Goal: Task Accomplishment & Management: Complete application form

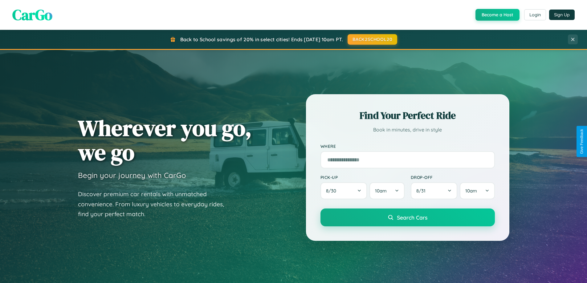
scroll to position [424, 0]
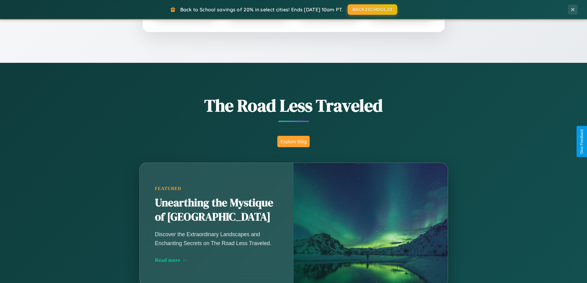
click at [294, 142] on button "Explore Blog" at bounding box center [294, 141] width 32 height 11
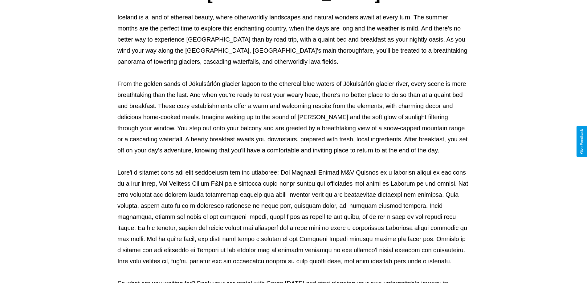
scroll to position [199, 0]
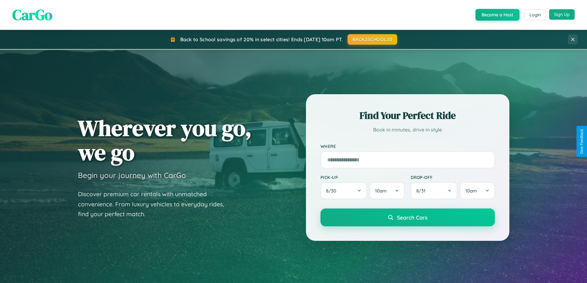
click at [562, 14] on button "Sign Up" at bounding box center [562, 14] width 26 height 10
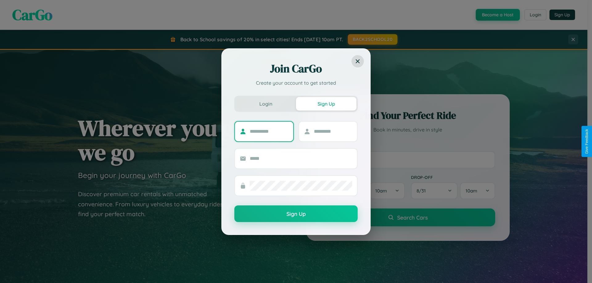
click at [269, 131] on input "text" at bounding box center [269, 132] width 39 height 10
type input "*****"
click at [333, 131] on input "text" at bounding box center [333, 132] width 39 height 10
type input "*****"
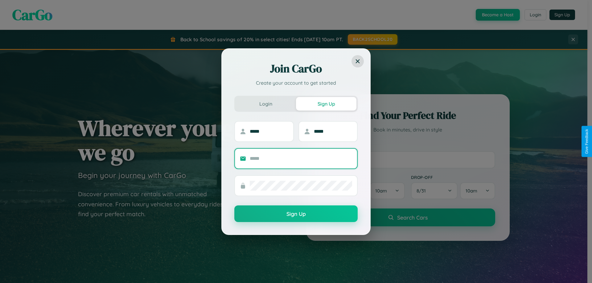
click at [301, 158] on input "text" at bounding box center [301, 159] width 102 height 10
type input "**********"
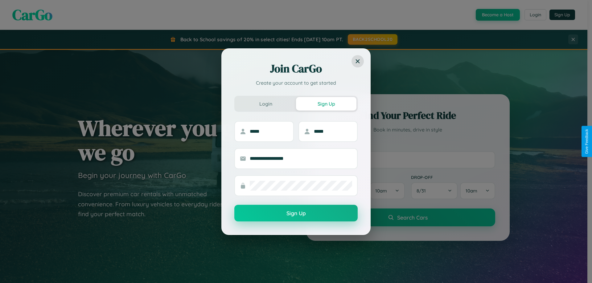
click at [296, 213] on button "Sign Up" at bounding box center [295, 213] width 123 height 17
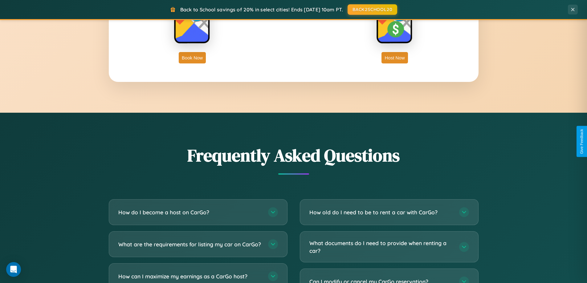
scroll to position [1186, 0]
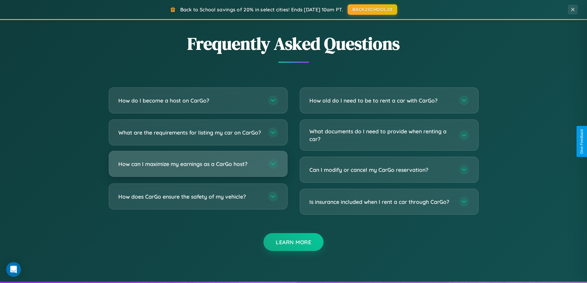
click at [198, 168] on h3 "How can I maximize my earnings as a CarGo host?" at bounding box center [190, 164] width 144 height 8
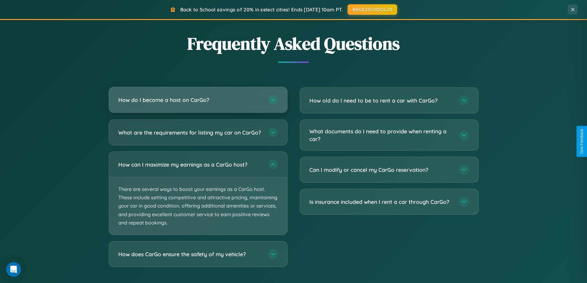
click at [198, 100] on h3 "How do I become a host on CarGo?" at bounding box center [190, 100] width 144 height 8
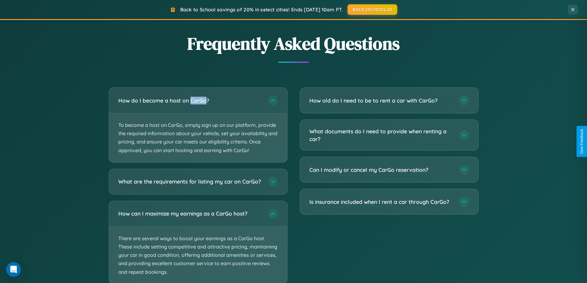
scroll to position [1225, 0]
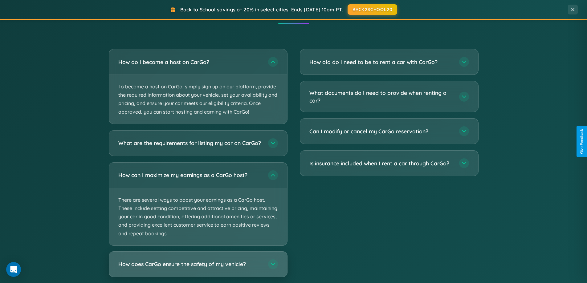
click at [198, 268] on h3 "How does CarGo ensure the safety of my vehicle?" at bounding box center [190, 265] width 144 height 8
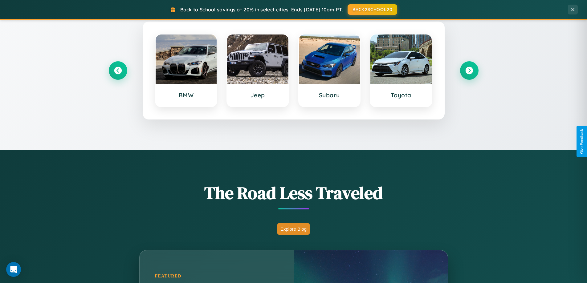
scroll to position [266, 0]
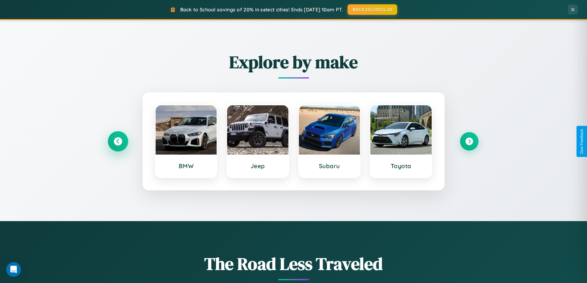
click at [118, 142] on icon at bounding box center [118, 142] width 8 height 8
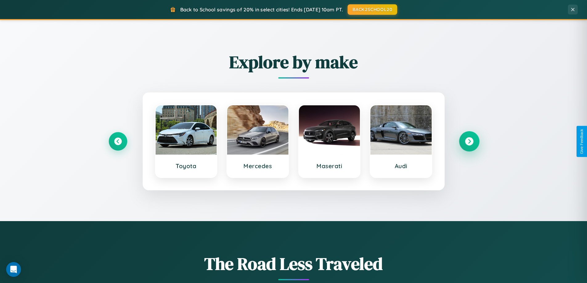
click at [469, 142] on icon at bounding box center [469, 142] width 8 height 8
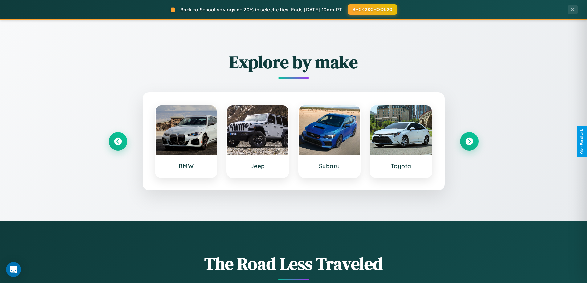
scroll to position [0, 0]
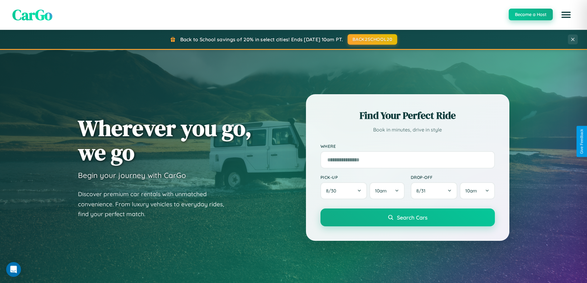
click at [531, 14] on button "Become a Host" at bounding box center [531, 15] width 44 height 12
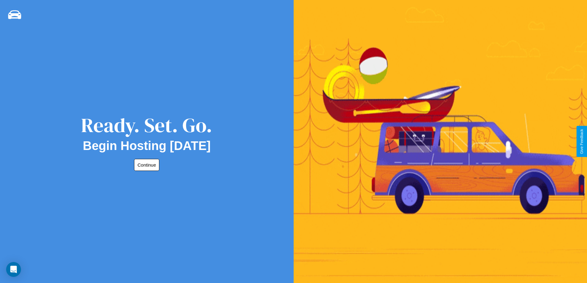
click at [146, 165] on button "Continue" at bounding box center [146, 165] width 25 height 12
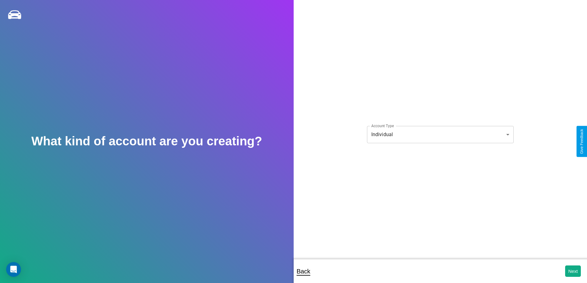
click at [440, 134] on body "**********" at bounding box center [293, 146] width 587 height 292
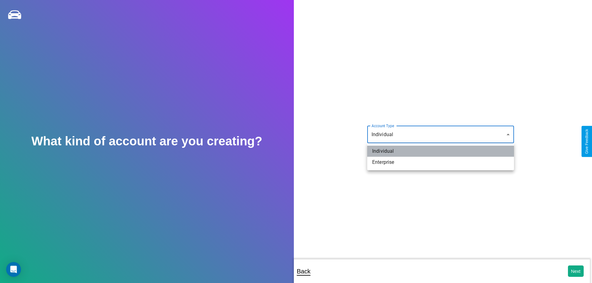
click at [441, 151] on li "Individual" at bounding box center [440, 151] width 147 height 11
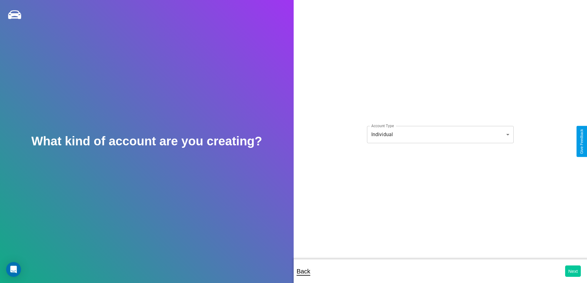
click at [573, 271] on button "Next" at bounding box center [573, 271] width 16 height 11
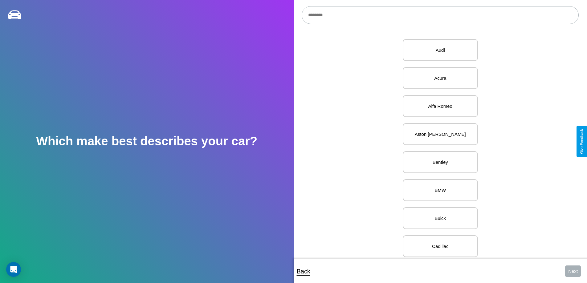
click at [440, 15] on input "text" at bounding box center [440, 15] width 277 height 18
type input "***"
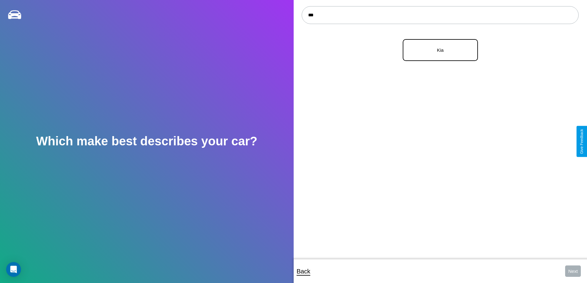
click at [438, 50] on p "Kia" at bounding box center [441, 50] width 62 height 8
click at [573, 271] on button "Next" at bounding box center [573, 271] width 16 height 11
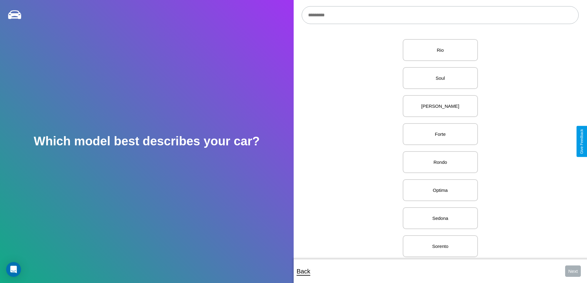
click at [440, 15] on input "text" at bounding box center [440, 15] width 277 height 18
type input "**********"
